Goal: Task Accomplishment & Management: Complete application form

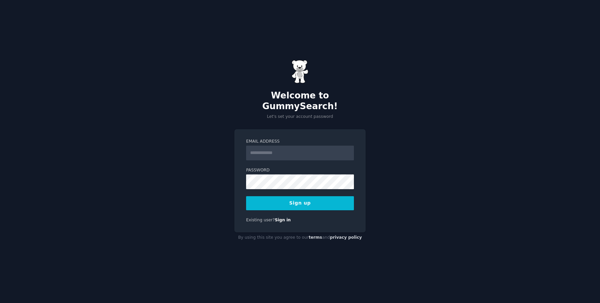
click at [569, 144] on div "Welcome to GummySearch! Let's set your account password Email Address Password …" at bounding box center [300, 151] width 600 height 303
click at [321, 148] on input "Email Address" at bounding box center [300, 153] width 108 height 15
click at [322, 150] on input "**********" at bounding box center [300, 153] width 108 height 15
type input "**********"
click at [300, 198] on button "Sign up" at bounding box center [300, 203] width 108 height 14
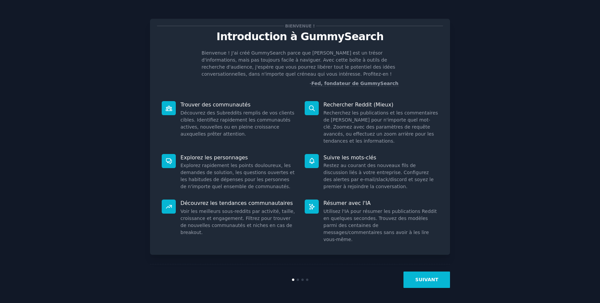
click at [426, 282] on button "SUIVANT" at bounding box center [426, 279] width 47 height 16
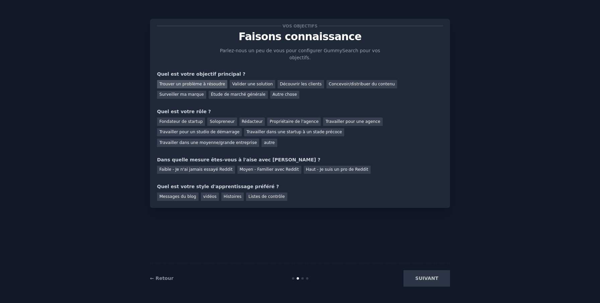
click at [179, 85] on div "Trouver un problème à résoudre" at bounding box center [192, 84] width 70 height 8
click at [219, 123] on div "Solopreneur" at bounding box center [221, 121] width 29 height 8
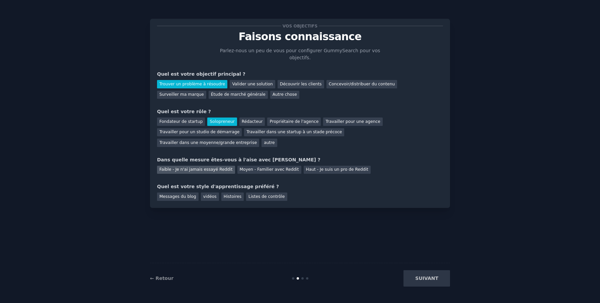
click at [215, 168] on div "Faible - Je n'ai jamais essayé Reddit" at bounding box center [196, 170] width 78 height 8
click at [231, 196] on div "Histoires" at bounding box center [232, 196] width 22 height 8
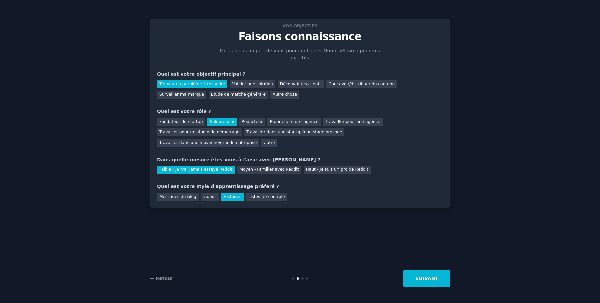
click at [428, 282] on button "SUIVANT" at bounding box center [426, 278] width 47 height 16
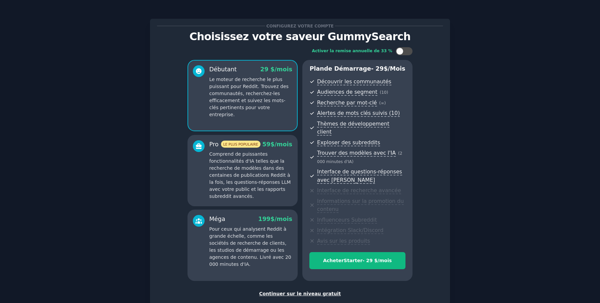
click at [293, 290] on div "Continuer sur le niveau gratuit" at bounding box center [300, 293] width 286 height 7
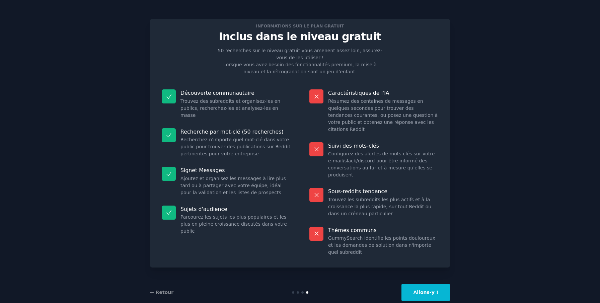
click at [427, 287] on button "Allons-y !" at bounding box center [425, 292] width 49 height 16
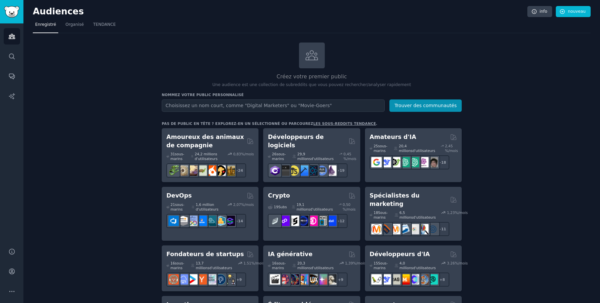
click at [219, 102] on input "text" at bounding box center [273, 105] width 223 height 12
type input "immobilier"
click at [410, 103] on button "Trouver des communautés" at bounding box center [425, 105] width 72 height 12
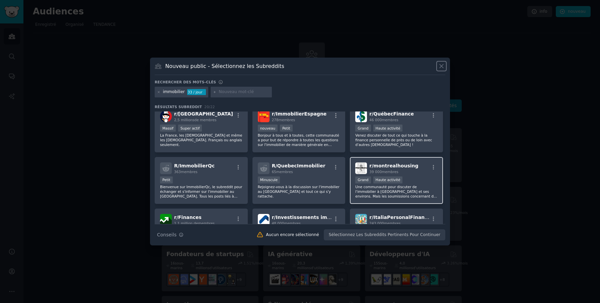
scroll to position [110, 0]
